Goal: Information Seeking & Learning: Stay updated

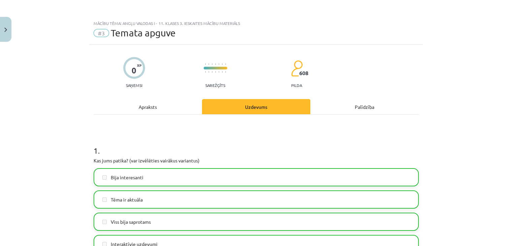
scroll to position [555, 0]
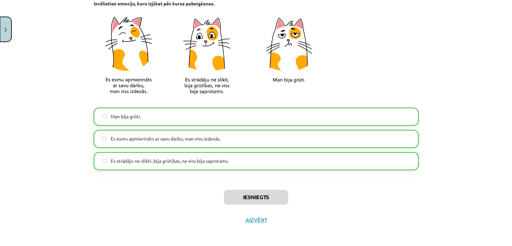
click at [7, 29] on button "Close" at bounding box center [5, 29] width 11 height 25
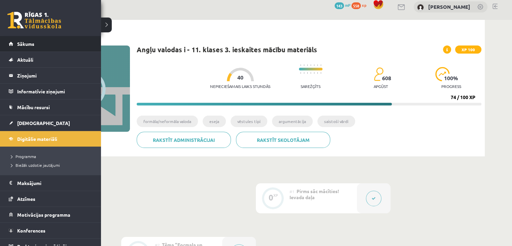
click at [0, 44] on li "Sākums" at bounding box center [50, 44] width 101 height 16
click at [13, 45] on link "Sākums" at bounding box center [51, 43] width 84 height 15
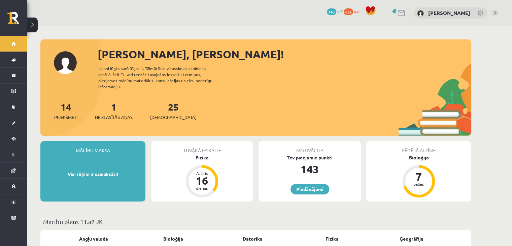
click at [112, 107] on div "1 Neizlasītās ziņas" at bounding box center [114, 110] width 38 height 21
click at [114, 107] on div "1 Neizlasītās ziņas" at bounding box center [114, 110] width 38 height 21
click at [116, 114] on span "Neizlasītās ziņas" at bounding box center [114, 117] width 38 height 7
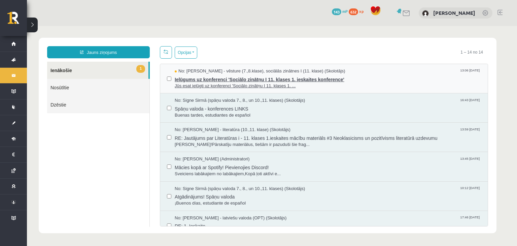
click at [186, 84] on span "Jūs esat ielūgti uz konferenci 'Sociālo zinātņu I 11. klases 1. ..." at bounding box center [328, 86] width 306 height 6
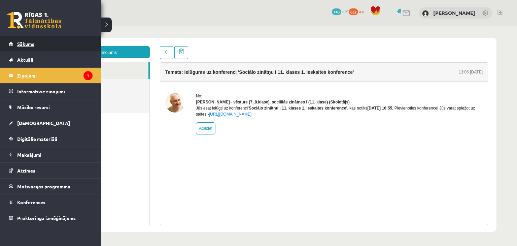
click at [27, 43] on span "Sākums" at bounding box center [25, 44] width 17 height 6
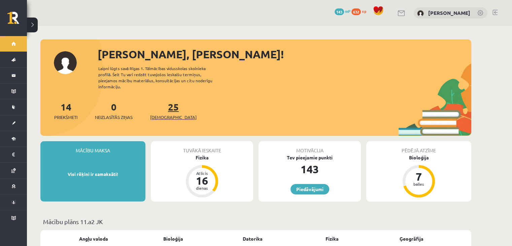
click at [163, 105] on link "25 Ieskaites" at bounding box center [173, 111] width 46 height 20
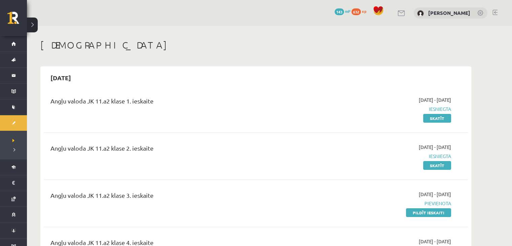
click at [495, 10] on link at bounding box center [495, 12] width 5 height 5
